Goal: Transaction & Acquisition: Book appointment/travel/reservation

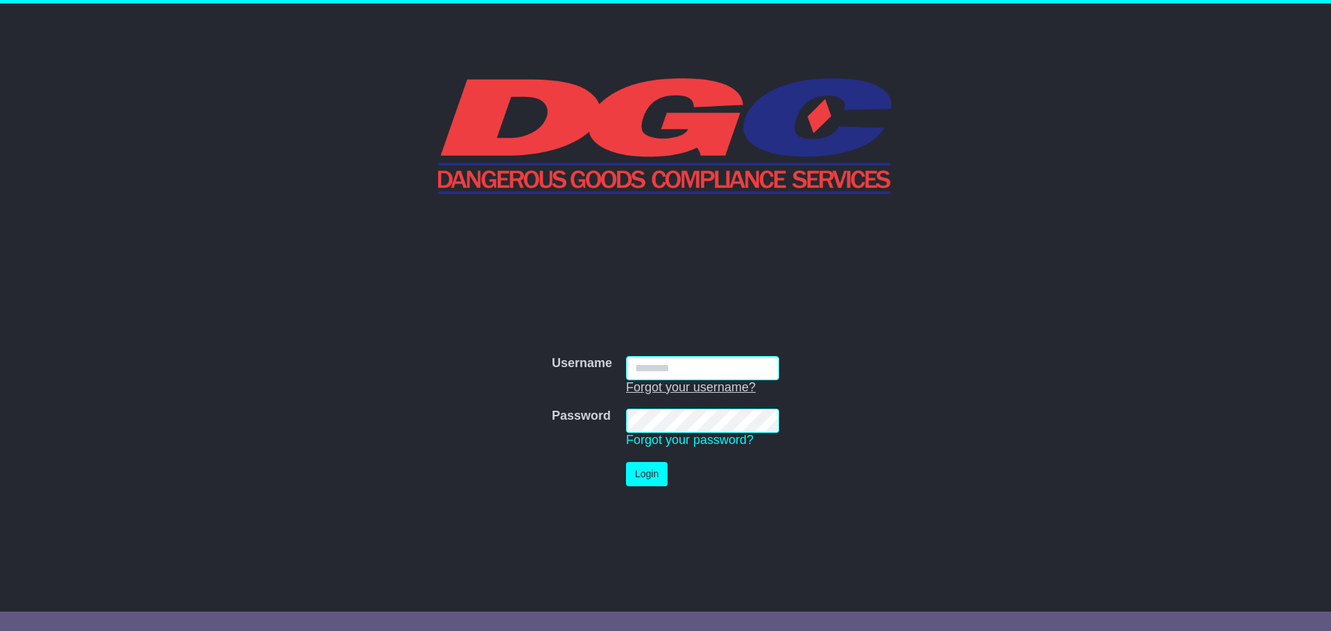
type input "**********"
click at [649, 479] on button "Login" at bounding box center [647, 474] width 42 height 24
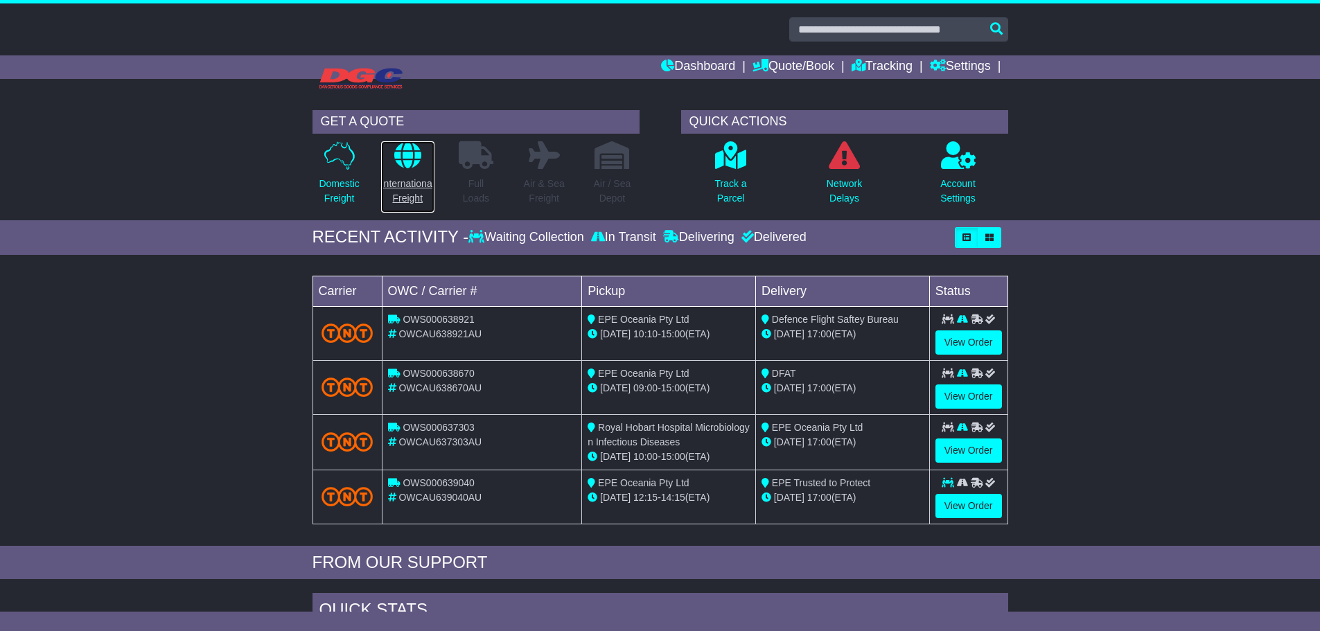
click at [408, 170] on link "International Freight" at bounding box center [408, 177] width 55 height 73
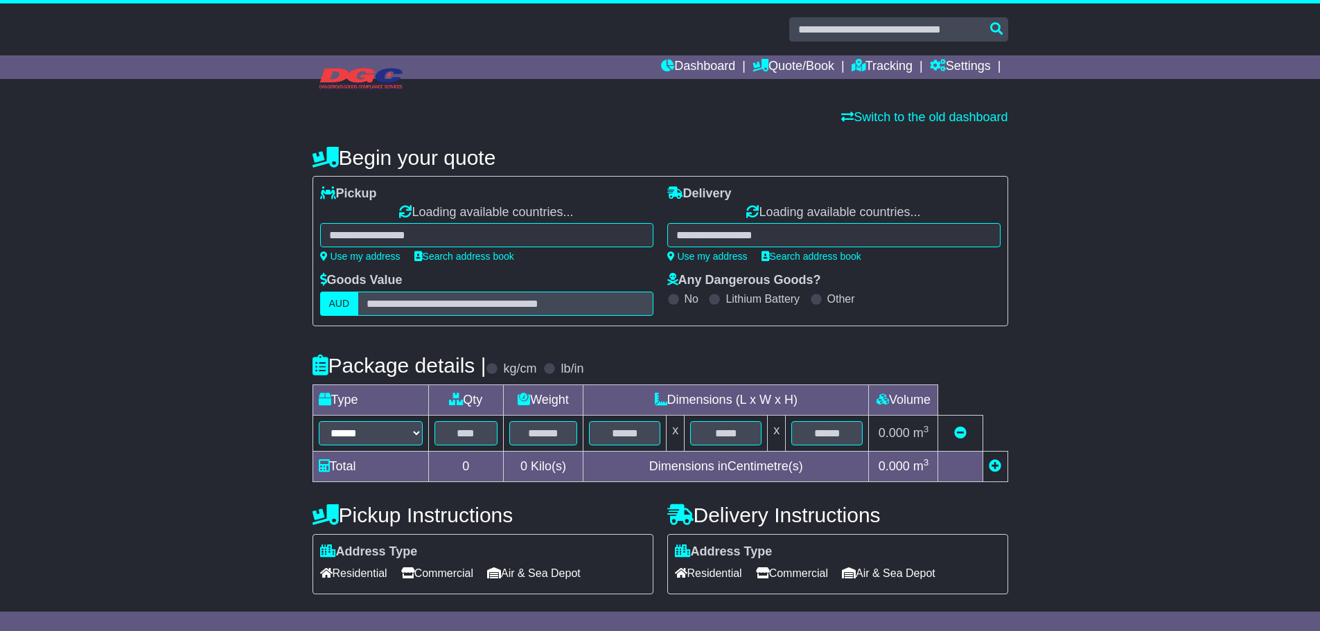
select select "**"
